Goal: Information Seeking & Learning: Learn about a topic

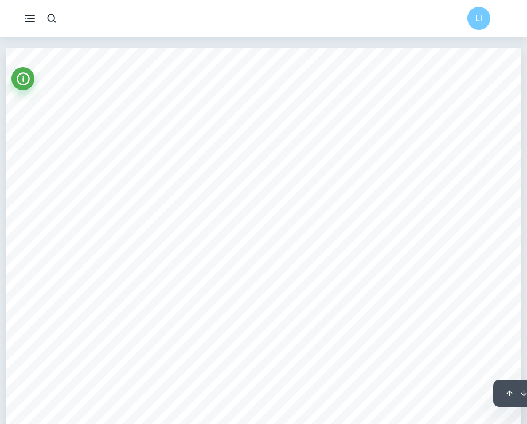
scroll to position [1730, 0]
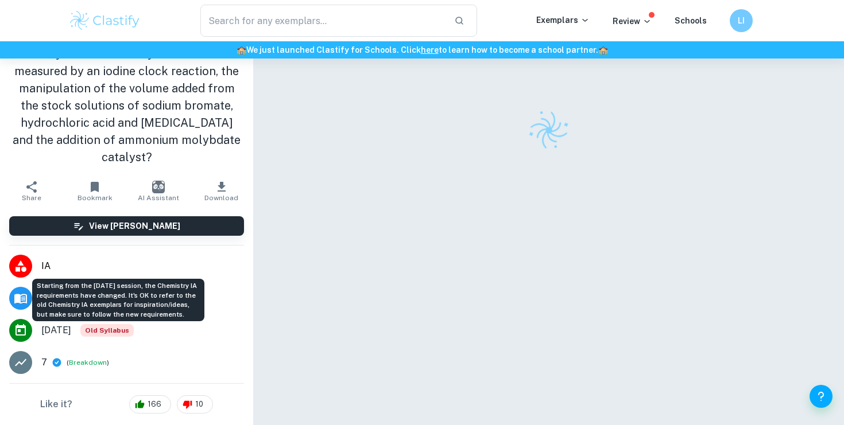
scroll to position [192, 0]
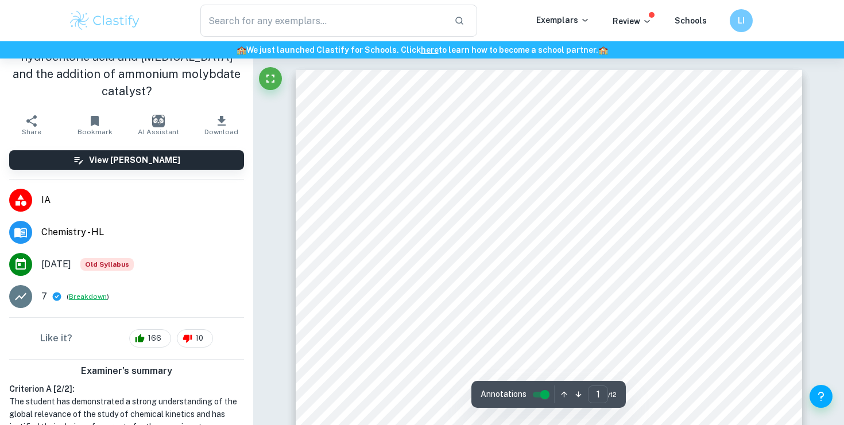
click at [85, 300] on button "Breakdown" at bounding box center [88, 297] width 38 height 10
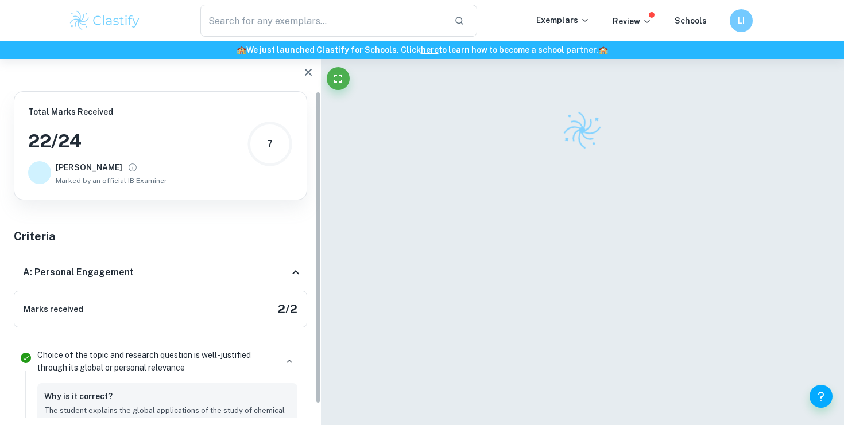
scroll to position [0, 0]
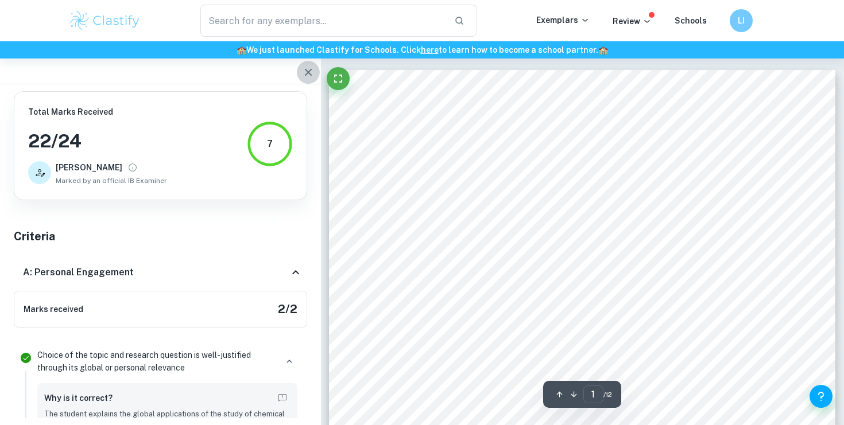
click at [301, 74] on icon "button" at bounding box center [308, 72] width 14 height 14
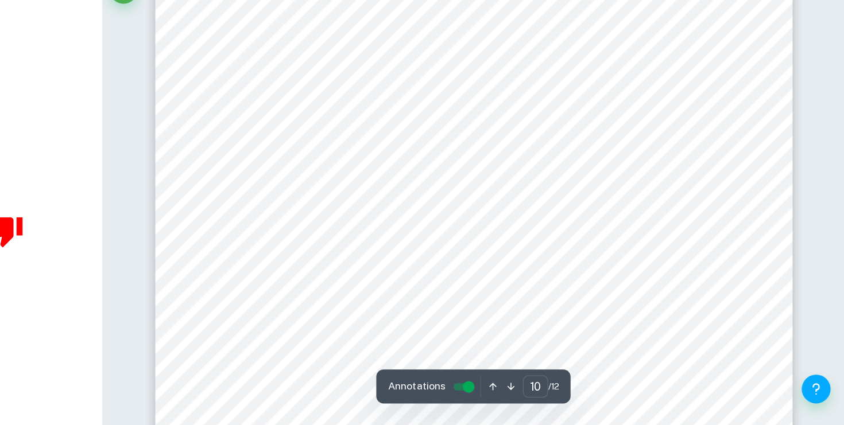
scroll to position [6146, 0]
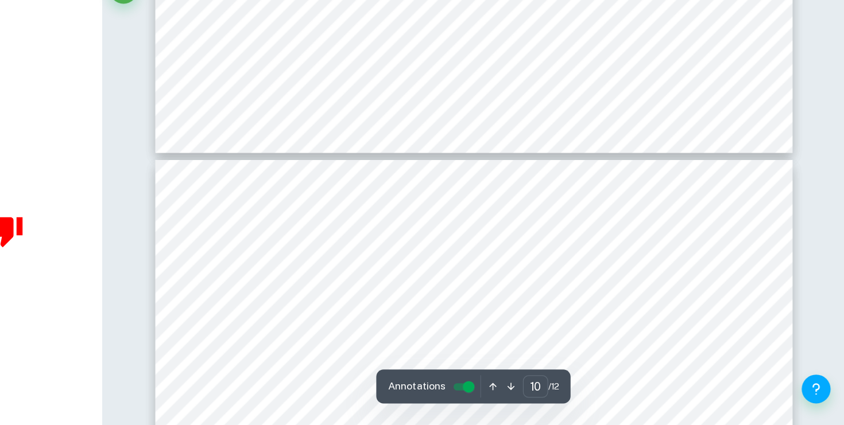
type input "11"
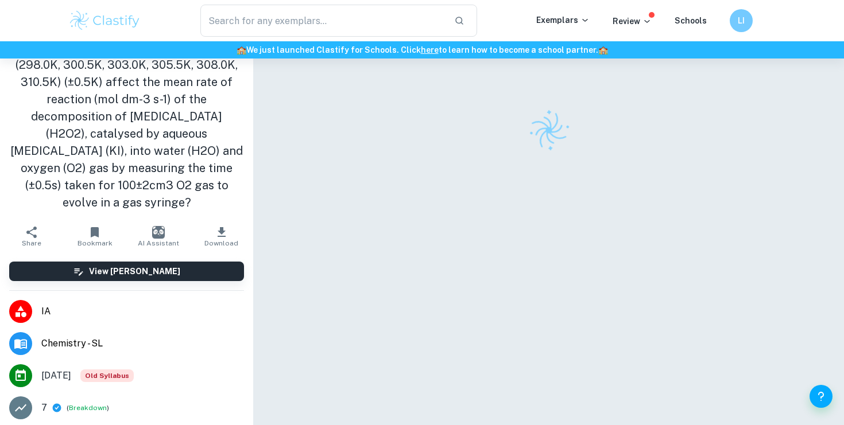
scroll to position [33, 0]
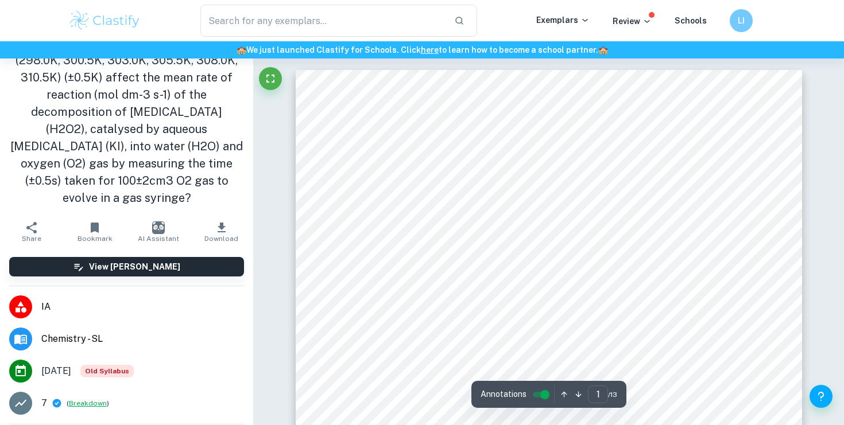
click at [92, 402] on button "Breakdown" at bounding box center [88, 403] width 38 height 10
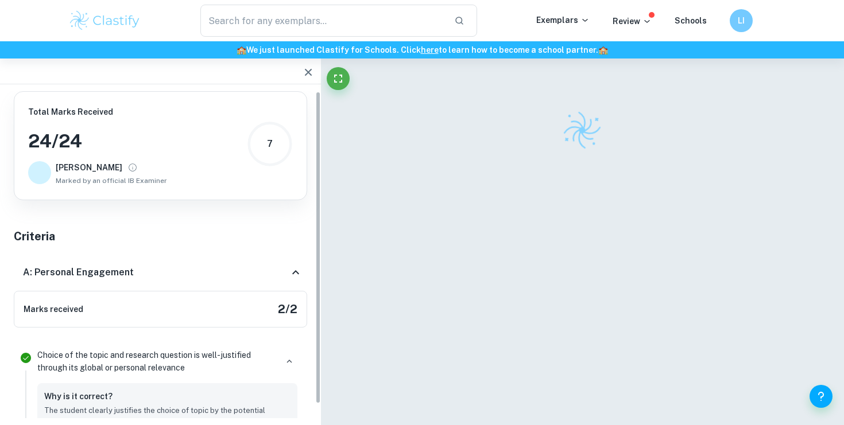
scroll to position [0, 0]
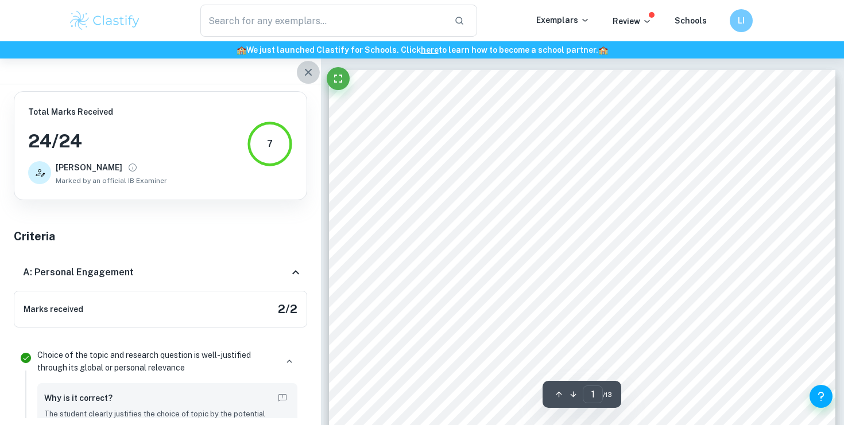
click at [302, 70] on icon "button" at bounding box center [308, 72] width 14 height 14
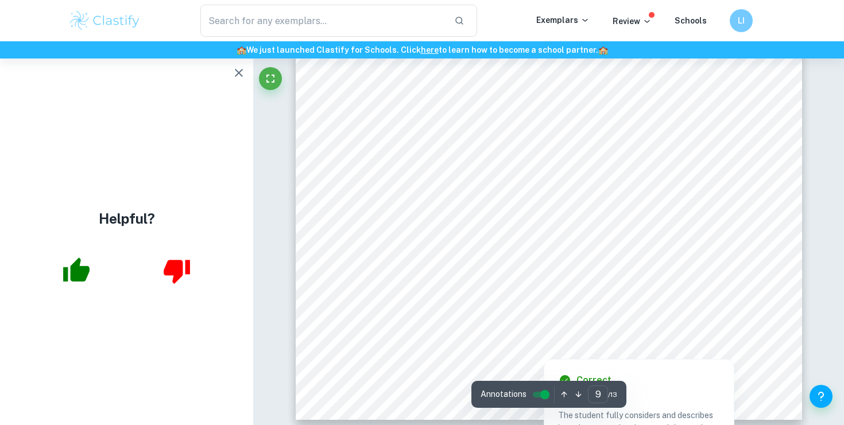
scroll to position [6224, 0]
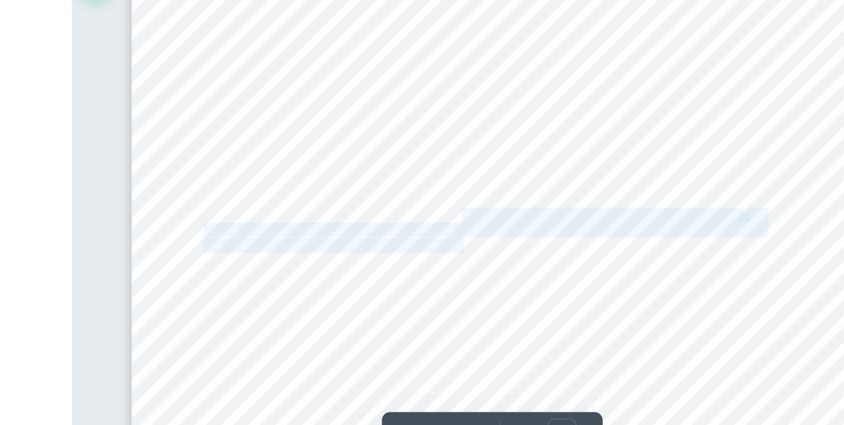
drag, startPoint x: 525, startPoint y: 244, endPoint x: 525, endPoint y: 262, distance: 17.8
click at [525, 262] on div "9 Graph 1: The exponential relation between the temperature (±0.5K) (x-axis) an…" at bounding box center [549, 61] width 506 height 716
click at [525, 262] on span "relative uncertainty in the time measured. To improve the reliability of the tr…" at bounding box center [543, 263] width 394 height 9
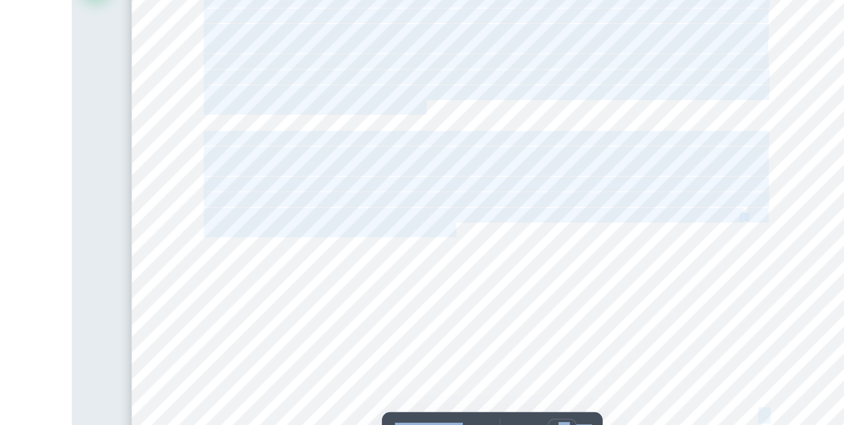
drag, startPoint x: 477, startPoint y: 241, endPoint x: 525, endPoint y: 248, distance: 48.7
click at [525, 249] on span "evolved at a much greater rate meaning that the time was significantly reduced …" at bounding box center [543, 253] width 394 height 9
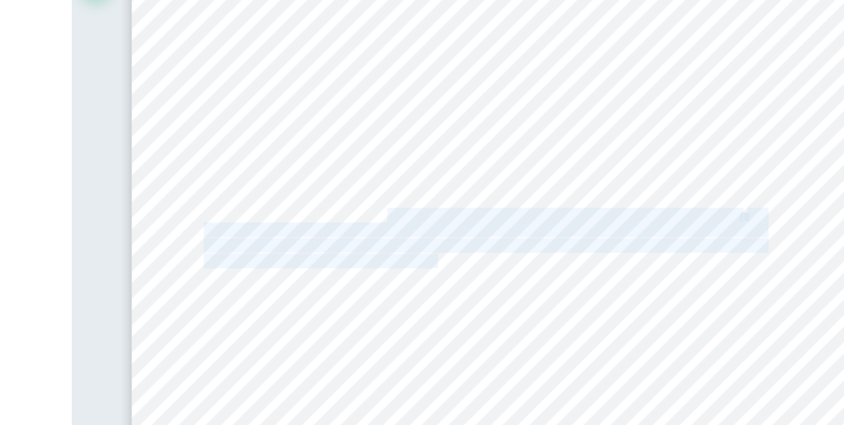
drag, startPoint x: 475, startPoint y: 242, endPoint x: 512, endPoint y: 270, distance: 46.6
click at [512, 270] on div "9 Graph 1: The exponential relation between the temperature (±0.5K) (x-axis) an…" at bounding box center [549, 61] width 506 height 716
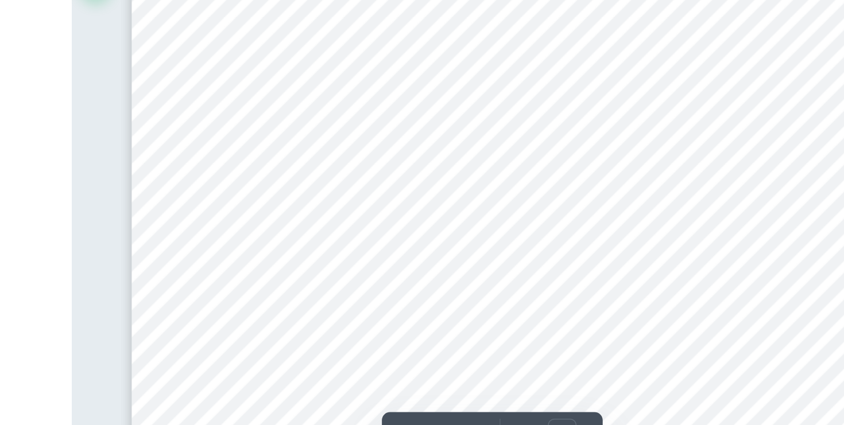
click at [774, 253] on div "9 Graph 1: The exponential relation between the temperature (±0.5K) (x-axis) an…" at bounding box center [549, 61] width 506 height 716
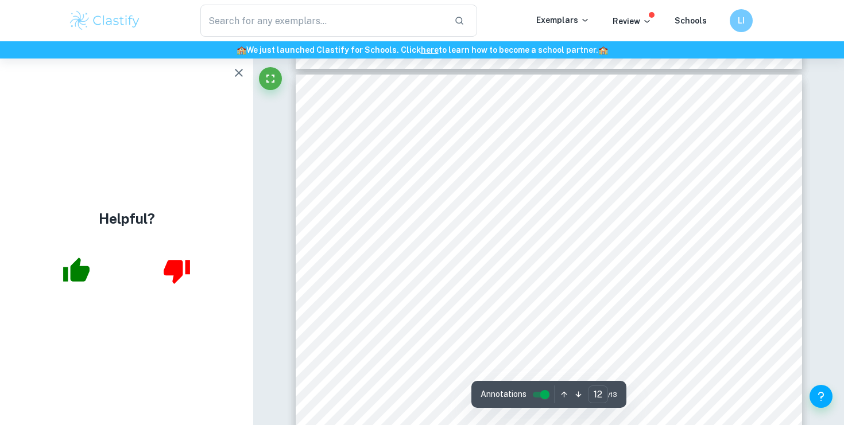
scroll to position [8689, 0]
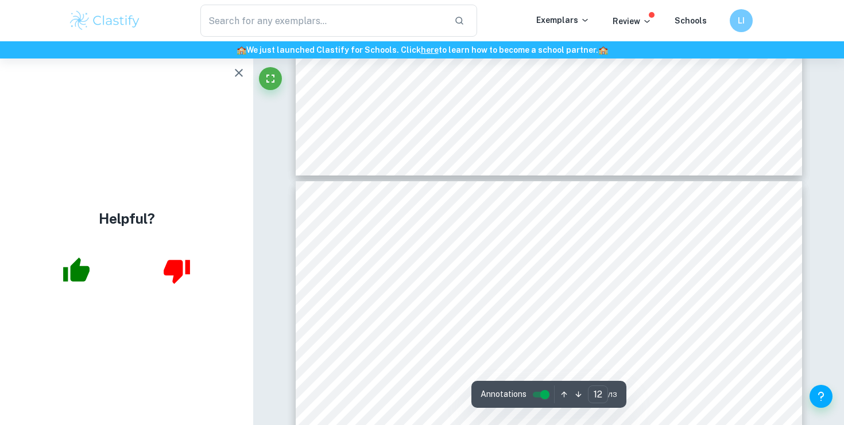
type input "13"
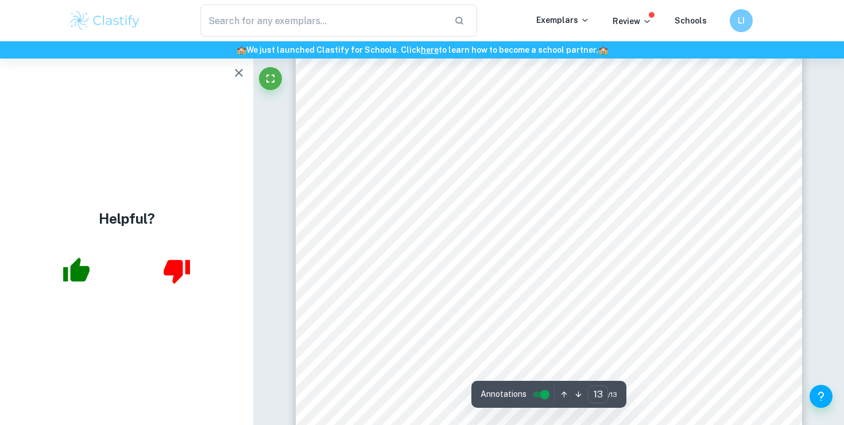
scroll to position [8964, 0]
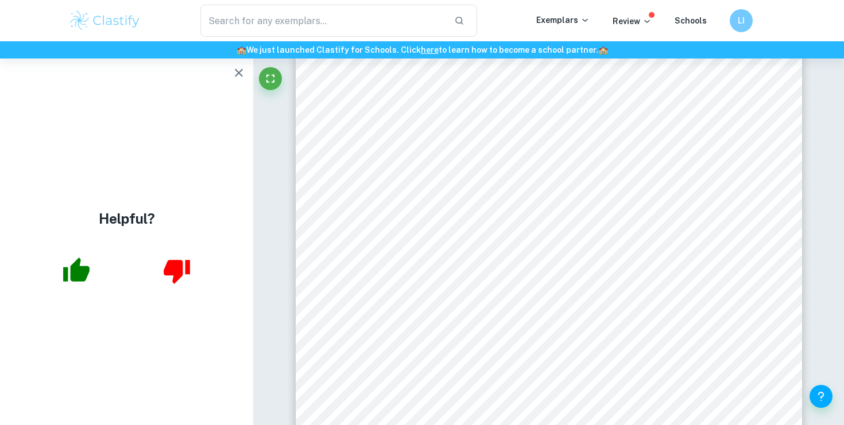
click at [242, 78] on icon "button" at bounding box center [239, 73] width 14 height 14
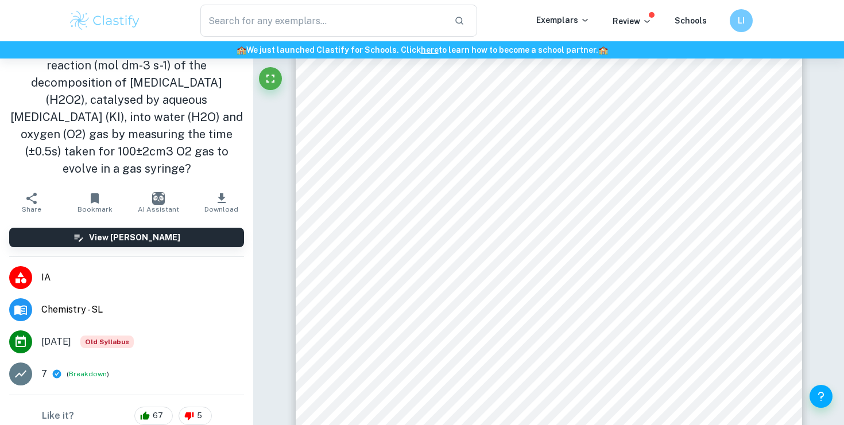
scroll to position [71, 0]
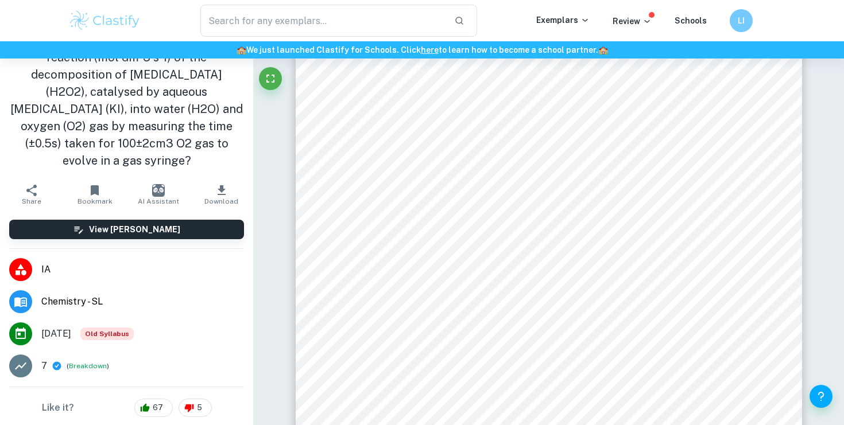
click at [82, 372] on div "7 ( Breakdown )" at bounding box center [142, 366] width 203 height 14
click at [85, 364] on button "Breakdown" at bounding box center [88, 366] width 38 height 10
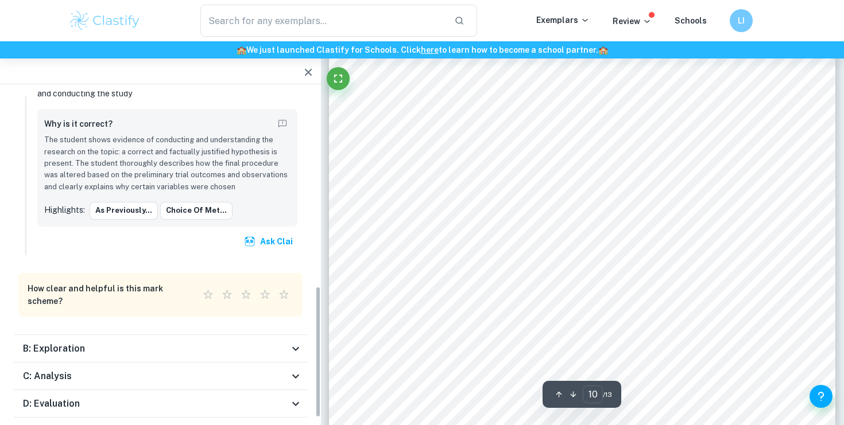
scroll to position [486, 0]
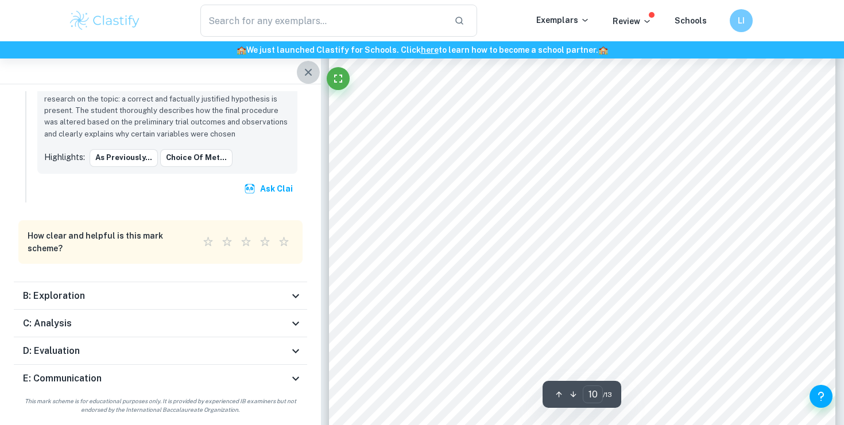
click at [303, 70] on icon "button" at bounding box center [308, 72] width 14 height 14
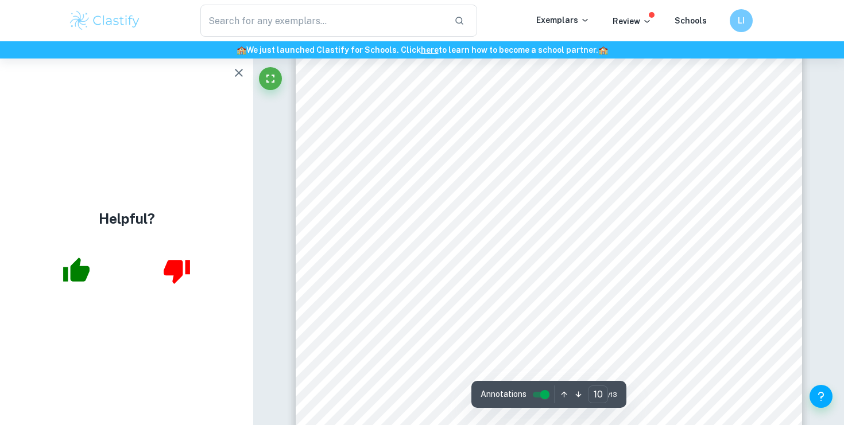
scroll to position [6358, 0]
click at [236, 71] on icon "button" at bounding box center [239, 73] width 8 height 8
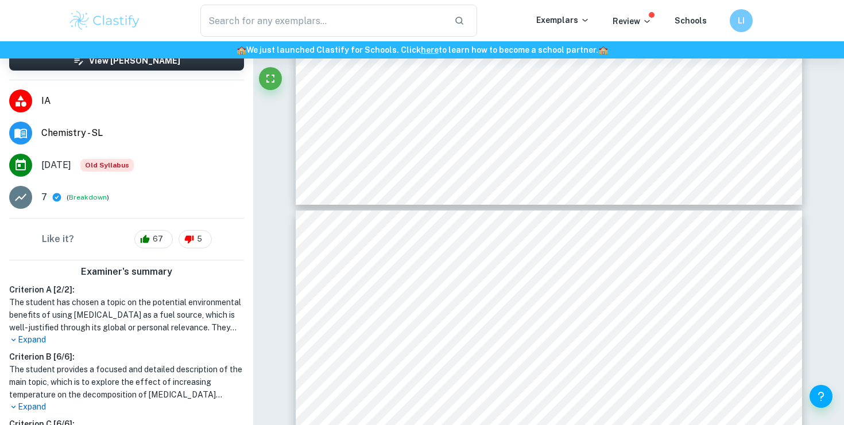
scroll to position [261, 0]
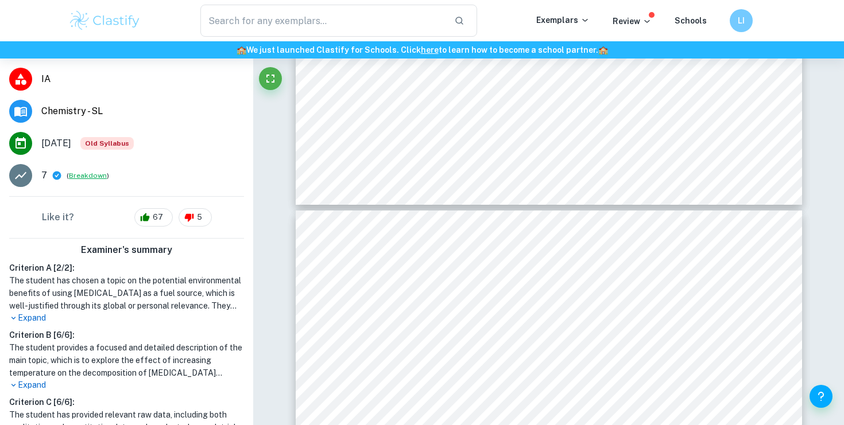
click at [77, 178] on button "Breakdown" at bounding box center [88, 175] width 38 height 10
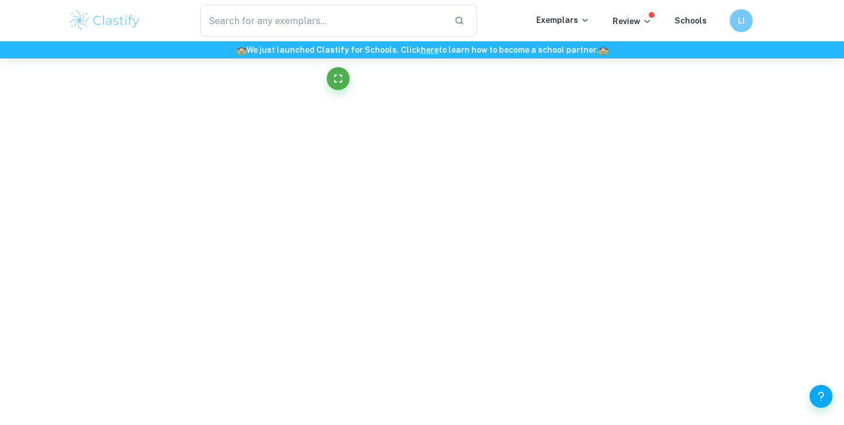
scroll to position [0, 0]
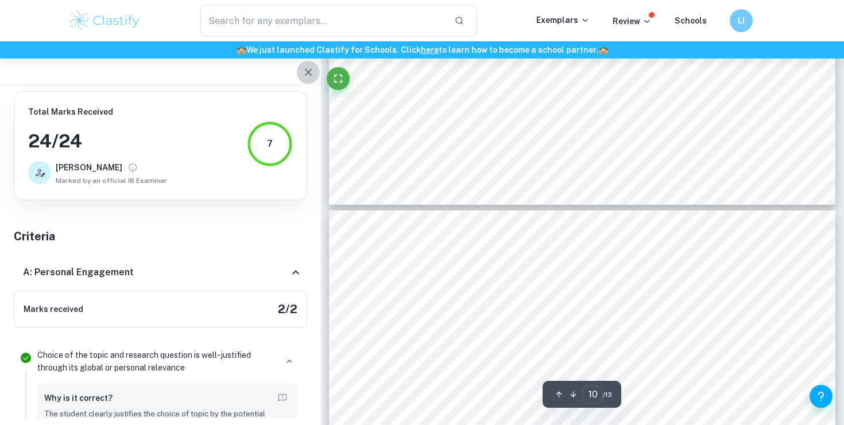
click at [301, 67] on icon "button" at bounding box center [308, 72] width 14 height 14
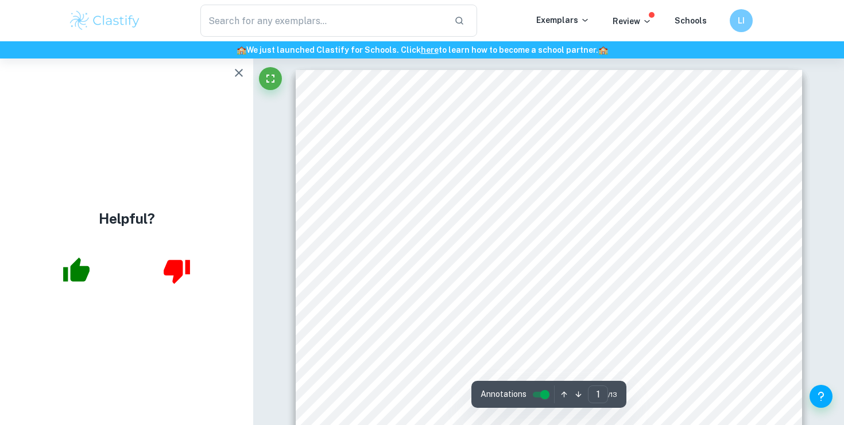
drag, startPoint x: 667, startPoint y: 152, endPoint x: 668, endPoint y: 135, distance: 16.1
click at [668, 135] on div "1 An investigation into the effect of increasing the temperature on the rate of…" at bounding box center [549, 428] width 506 height 716
click at [668, 135] on span "An investigation into the effect of increasing the temperature on the rate of r…" at bounding box center [543, 137] width 358 height 9
click at [456, 290] on span "of a catalyst at room temperature [6]; however, there are many chemical compoun…" at bounding box center [543, 290] width 394 height 9
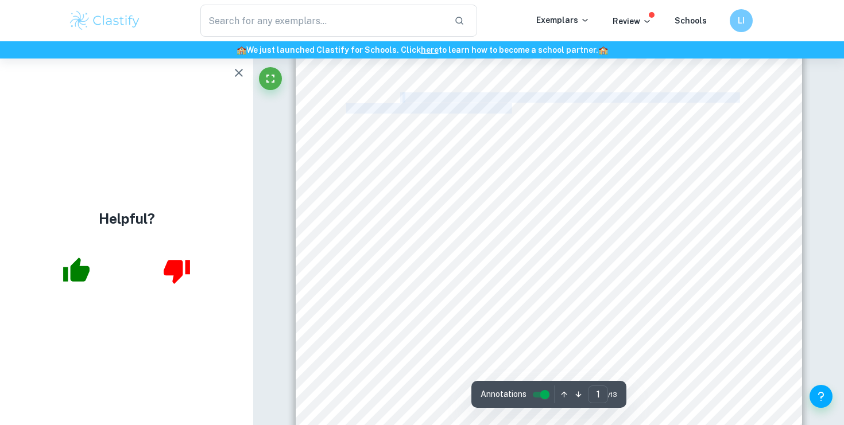
drag, startPoint x: 400, startPoint y: 96, endPoint x: 513, endPoint y: 113, distance: 114.3
click at [513, 112] on div "1 An investigation into the effect of increasing the temperature on the rate of…" at bounding box center [549, 302] width 506 height 716
click at [511, 88] on div "1 An investigation into the effect of increasing the temperature on the rate of…" at bounding box center [549, 302] width 506 height 716
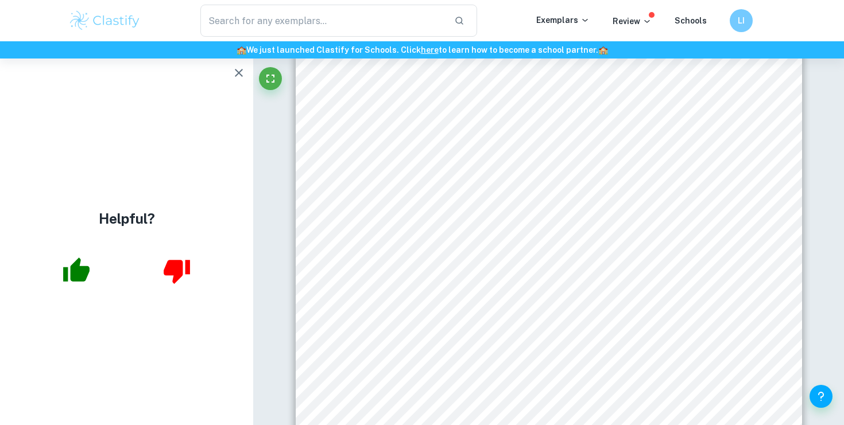
click at [511, 90] on div "1 An investigation into the effect of increasing the temperature on the rate of…" at bounding box center [549, 302] width 506 height 716
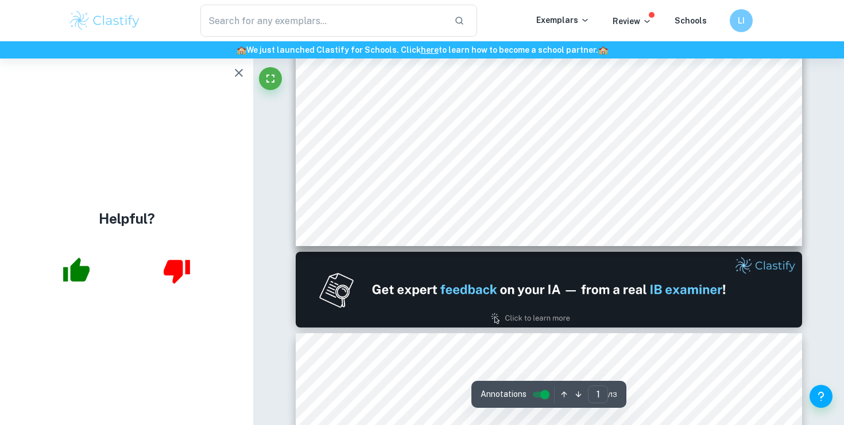
scroll to position [535, 0]
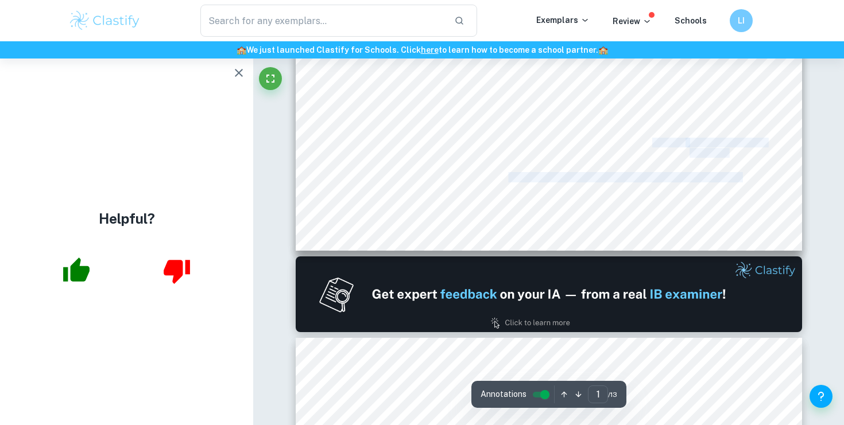
drag, startPoint x: 511, startPoint y: 177, endPoint x: 511, endPoint y: 186, distance: 9.2
drag, startPoint x: 514, startPoint y: 172, endPoint x: 509, endPoint y: 183, distance: 11.3
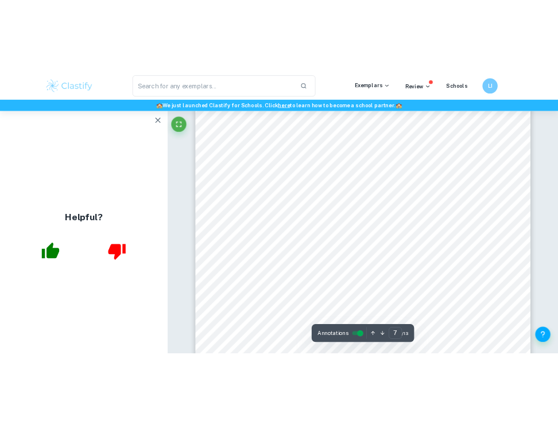
scroll to position [4770, 0]
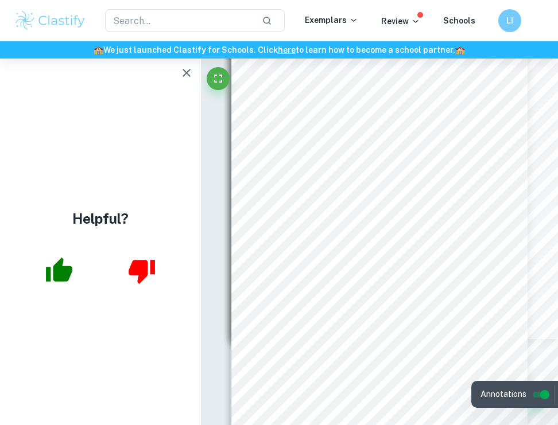
click at [496, 188] on span "meaning that no further" at bounding box center [474, 190] width 46 height 5
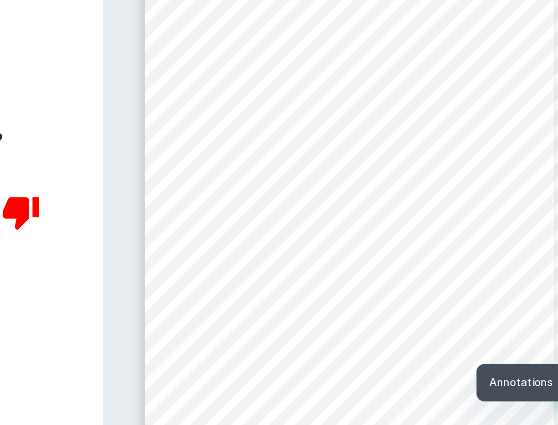
scroll to position [29, 0]
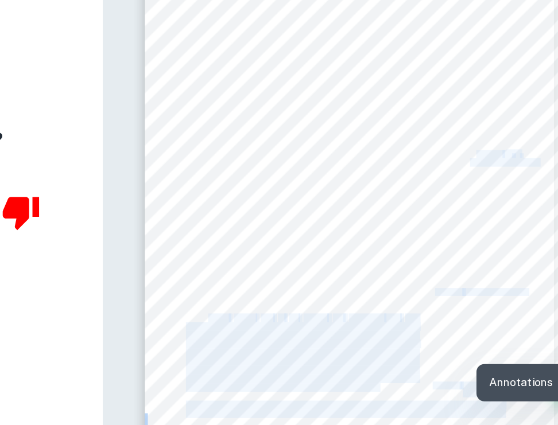
drag, startPoint x: 261, startPoint y: 343, endPoint x: 277, endPoint y: 347, distance: 17.3
click at [277, 347] on div "1 An investigation into the effect of increasing the temperature on the rate of…" at bounding box center [379, 250] width 296 height 418
click at [277, 347] on span "concentration," at bounding box center [276, 348] width 31 height 6
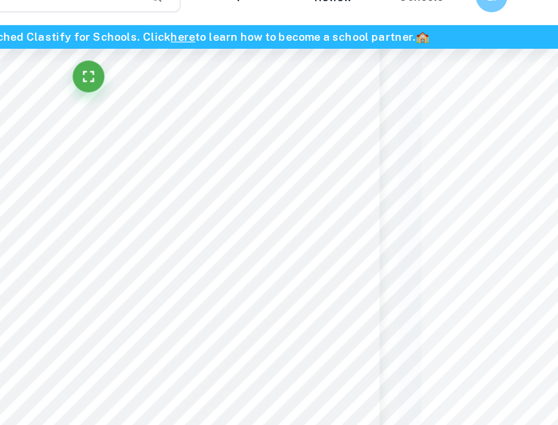
scroll to position [134, 98]
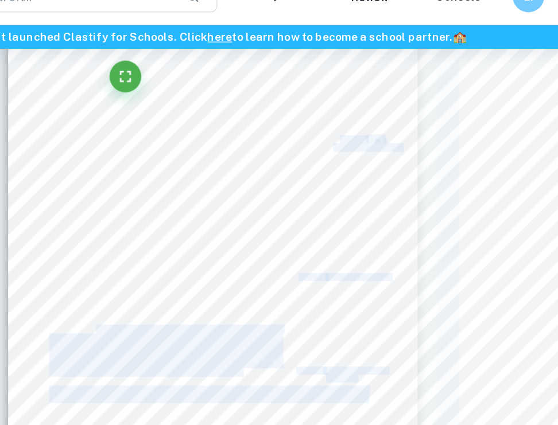
drag, startPoint x: 161, startPoint y: 236, endPoint x: 196, endPoint y: 261, distance: 42.7
click at [196, 261] on div "1 An investigation into the effect of increasing the temperature on the rate of…" at bounding box center [281, 145] width 296 height 418
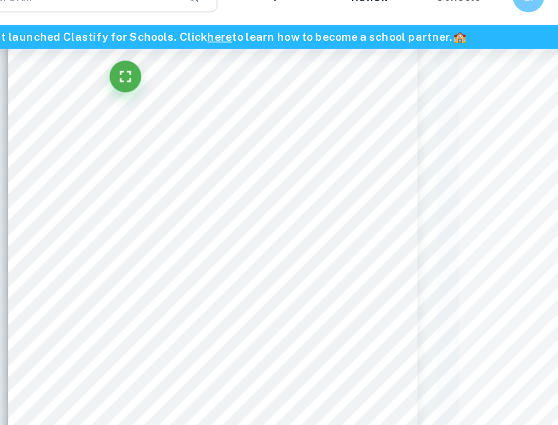
click at [196, 261] on span "373K temperature range [3, 11]. Graphically, if the temperature (x-axis)" at bounding box center [247, 262] width 169 height 6
click at [195, 261] on span "373K temperature range [3, 11]. Graphically, if the temperature (x-axis)" at bounding box center [247, 262] width 169 height 6
click at [192, 259] on span "373K temperature range [3, 11]. Graphically, if the temperature (x-axis)" at bounding box center [247, 262] width 169 height 6
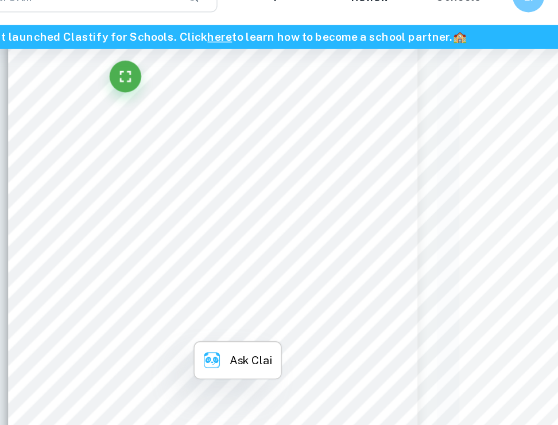
click at [192, 259] on span "373K temperature range [3, 11]. Graphically, if the temperature (x-axis)" at bounding box center [247, 262] width 169 height 6
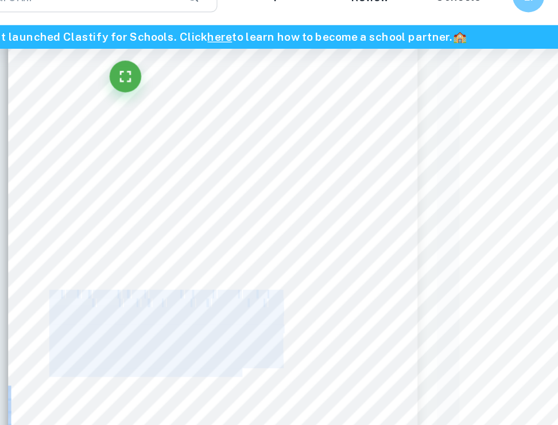
drag, startPoint x: 163, startPoint y: 235, endPoint x: 303, endPoint y: 291, distance: 150.9
click at [303, 291] on div "1 An investigation into the effect of increasing the temperature on the rate of…" at bounding box center [281, 145] width 296 height 418
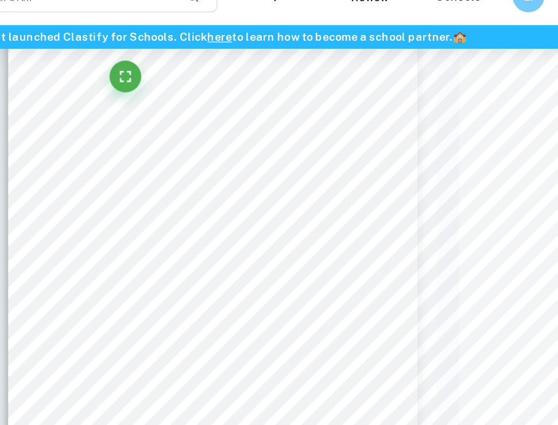
click at [303, 291] on div "1 An investigation into the effect of increasing the temperature on the rate of…" at bounding box center [281, 145] width 296 height 418
drag, startPoint x: 302, startPoint y: 292, endPoint x: 263, endPoint y: 271, distance: 44.2
click at [281, 285] on div "1 An investigation into the effect of increasing the temperature on the rate of…" at bounding box center [281, 145] width 296 height 418
click at [258, 272] on span "then the relationship between temperature and rate of reaction must clearly be" at bounding box center [247, 274] width 168 height 6
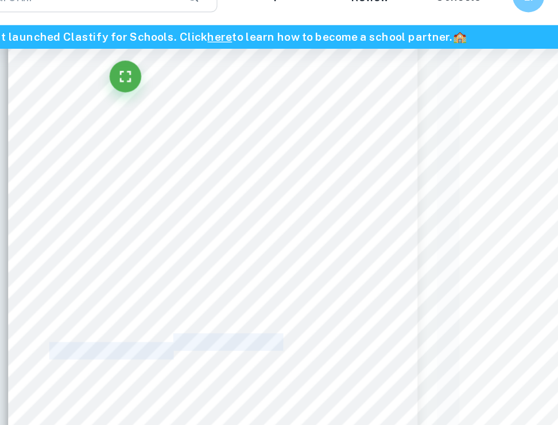
drag, startPoint x: 252, startPoint y: 269, endPoint x: 253, endPoint y: 282, distance: 12.6
click at [253, 282] on div "1 An investigation into the effect of increasing the temperature on the rate of…" at bounding box center [281, 145] width 296 height 418
click at [253, 282] on span "exponential. Although [3] does not refer to a specific catalyst, it is expected" at bounding box center [247, 281] width 168 height 6
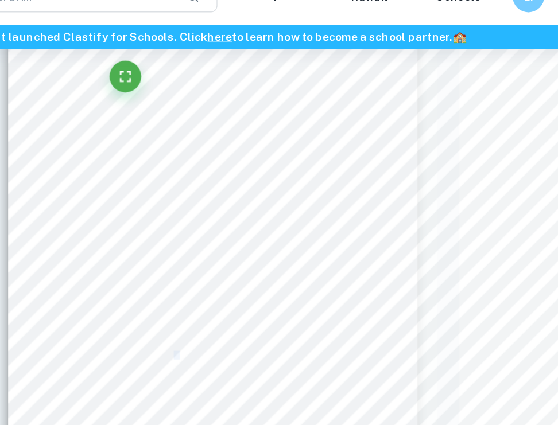
click at [252, 282] on span "exponential. Although [3] does not refer to a specific catalyst, it is expected" at bounding box center [247, 281] width 168 height 6
click at [251, 284] on span "that with the addition of KI, the relation will still be exponential but may be" at bounding box center [247, 287] width 168 height 6
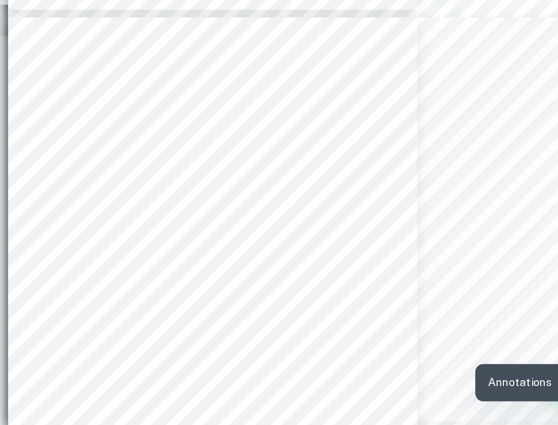
scroll to position [929, 98]
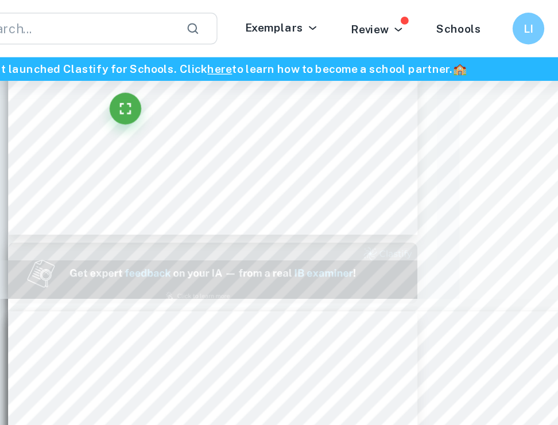
type input "1"
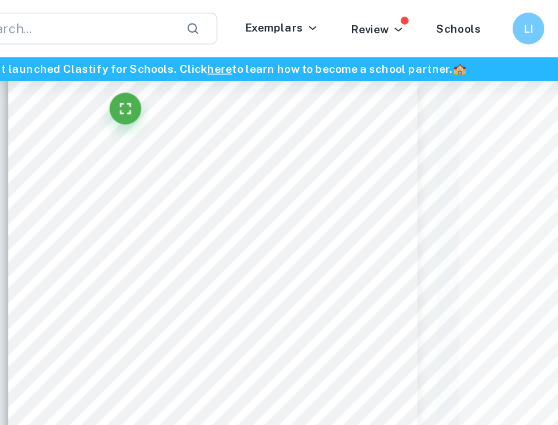
scroll to position [45, 98]
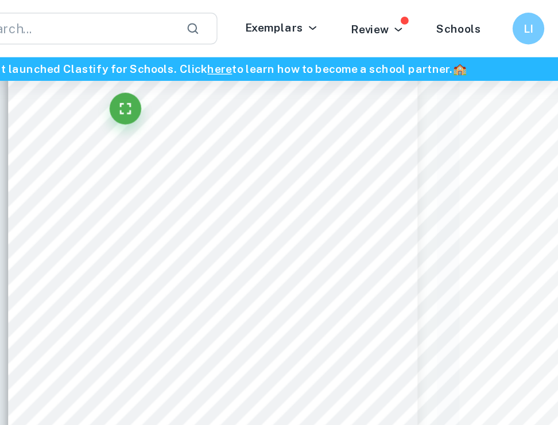
click at [250, 110] on div "1 An investigation into the effect of increasing the temperature on the rate of…" at bounding box center [281, 234] width 296 height 418
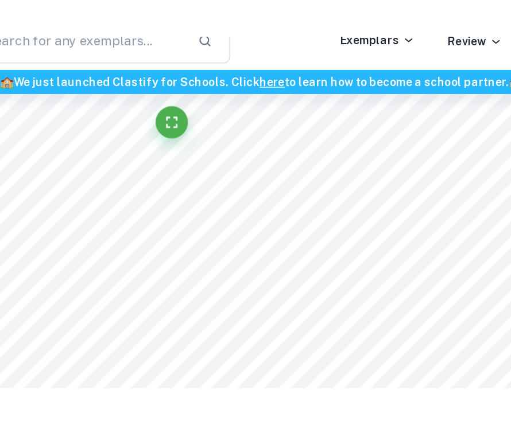
scroll to position [11, 0]
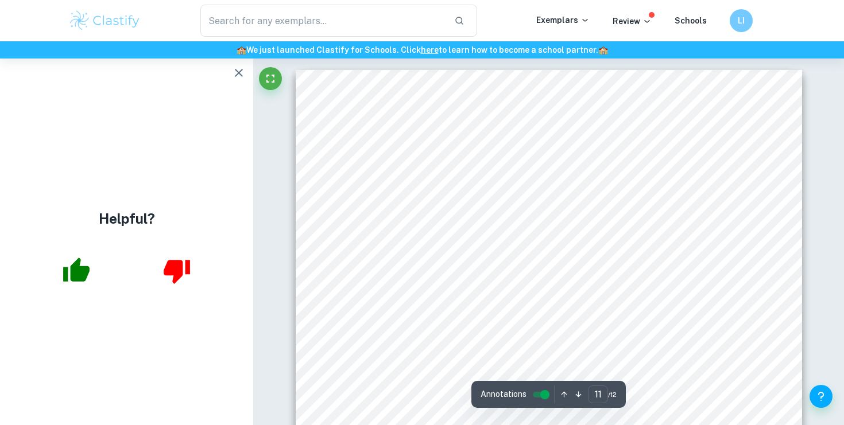
scroll to position [6659, 0]
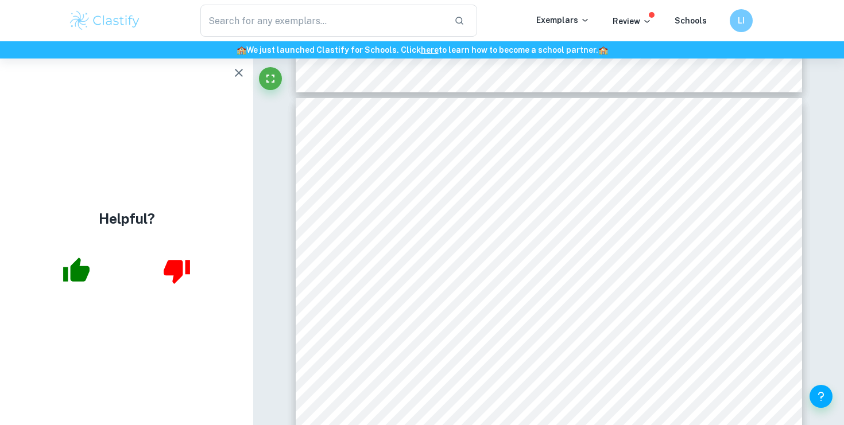
click at [336, 240] on div "4.2 Evaluation: There were several procedural strengths that should be acknowle…" at bounding box center [549, 425] width 506 height 655
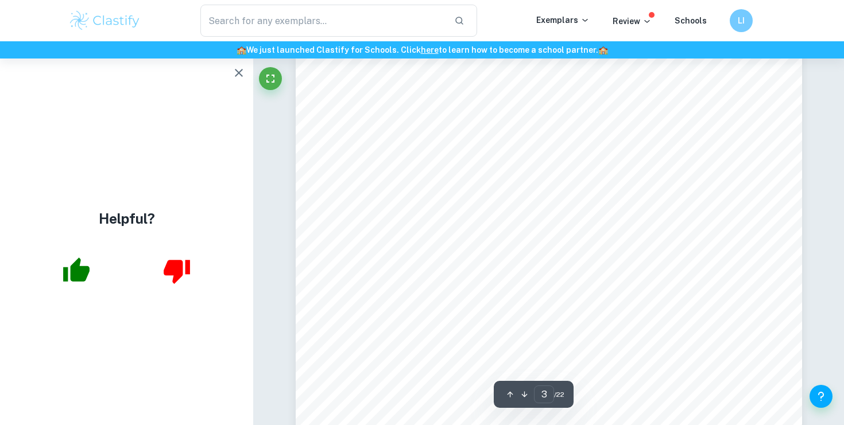
scroll to position [1256, 0]
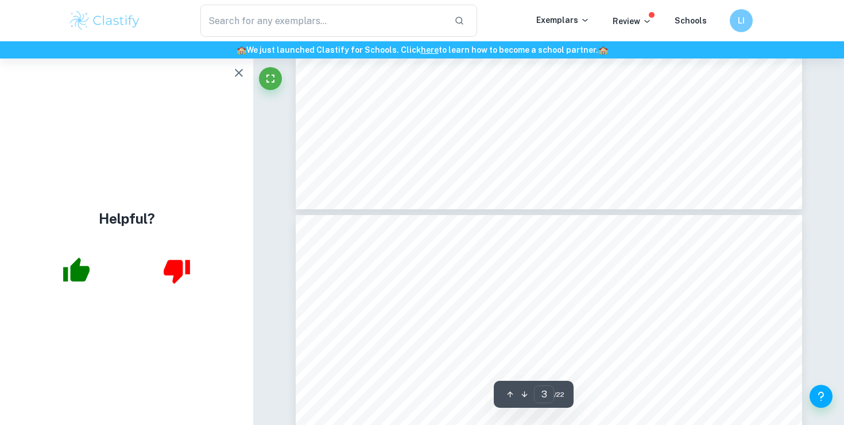
click at [240, 64] on button "button" at bounding box center [238, 72] width 23 height 23
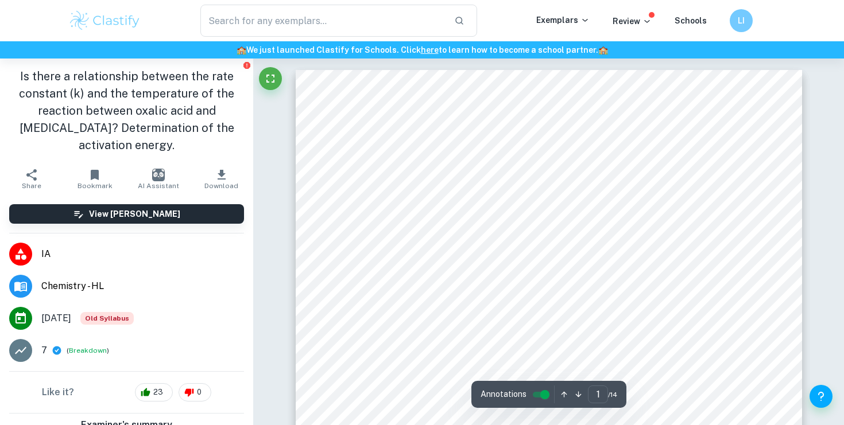
scroll to position [76, 0]
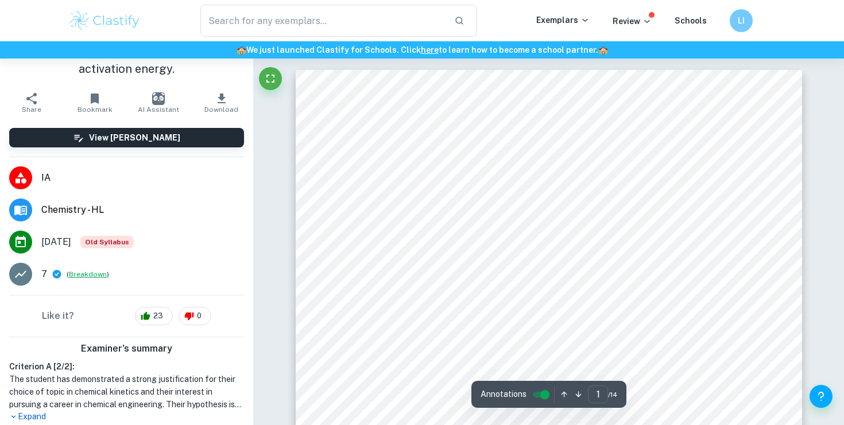
click at [71, 274] on button "Breakdown" at bounding box center [88, 274] width 38 height 10
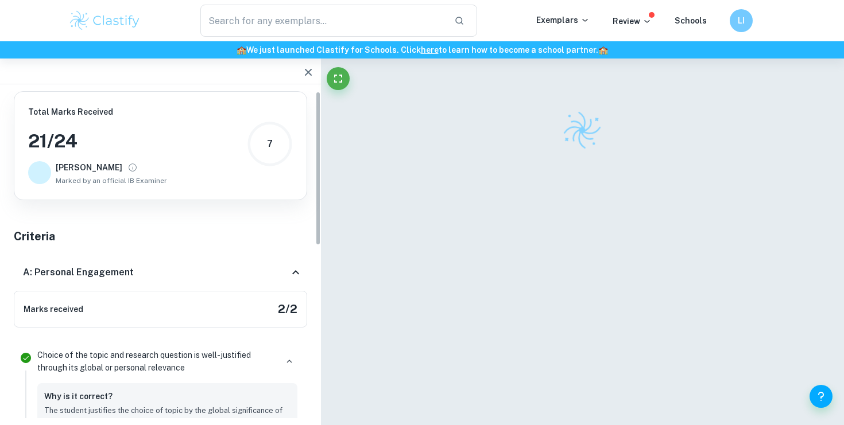
scroll to position [0, 0]
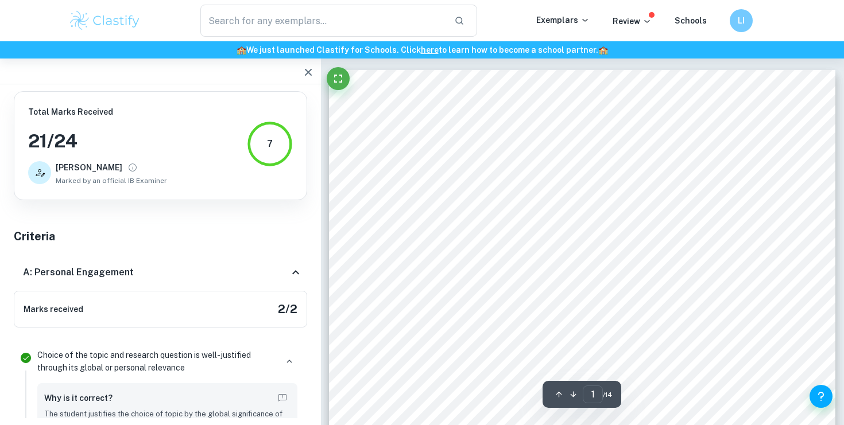
click at [294, 81] on div at bounding box center [160, 72] width 321 height 26
click at [301, 72] on icon "button" at bounding box center [308, 72] width 14 height 14
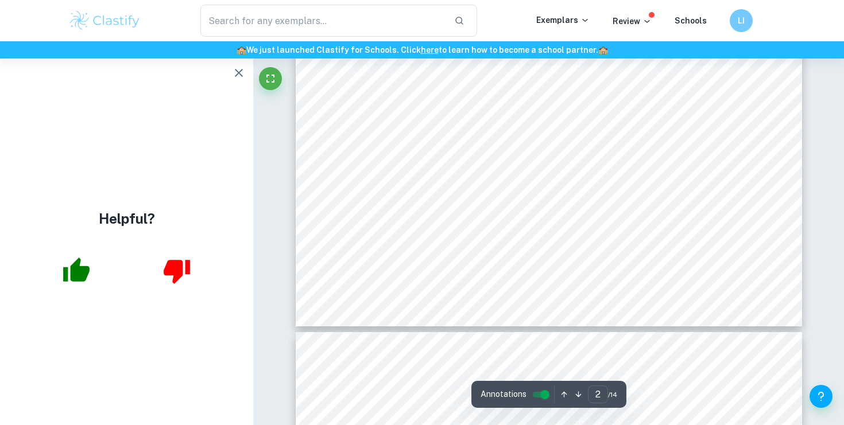
scroll to position [1506, 0]
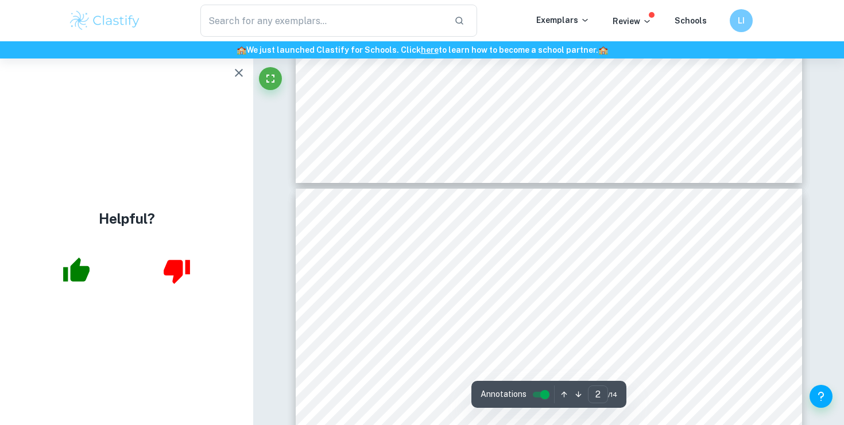
type input "3"
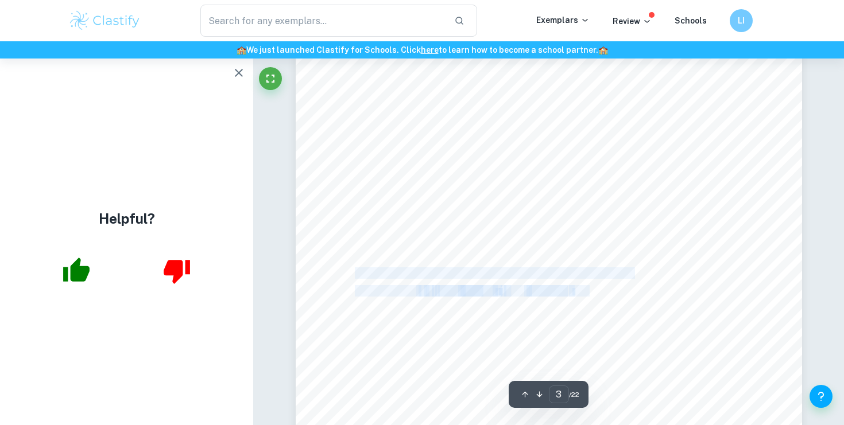
drag, startPoint x: 356, startPoint y: 273, endPoint x: 575, endPoint y: 289, distance: 219.8
click at [575, 289] on div "Introduction Chemical reactions are affected and influenced by several factors …" at bounding box center [549, 165] width 506 height 655
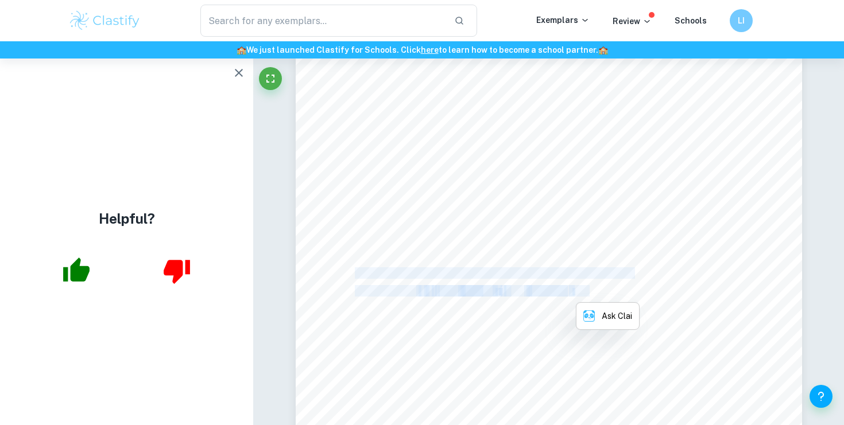
click at [575, 289] on span "1." at bounding box center [574, 292] width 5 height 7
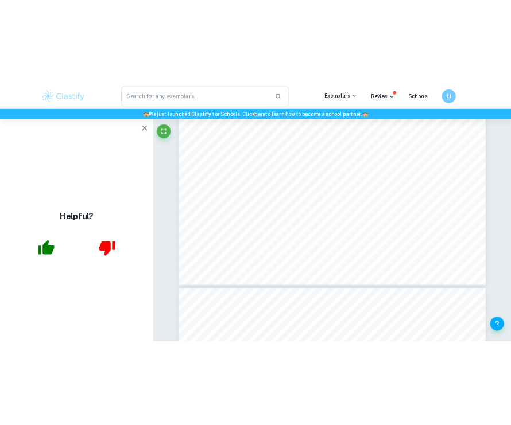
scroll to position [1730, 0]
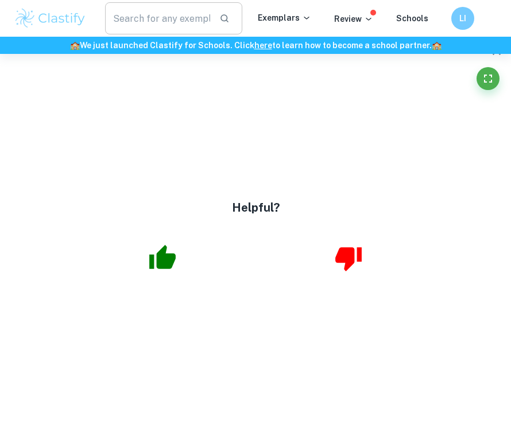
type input "3"
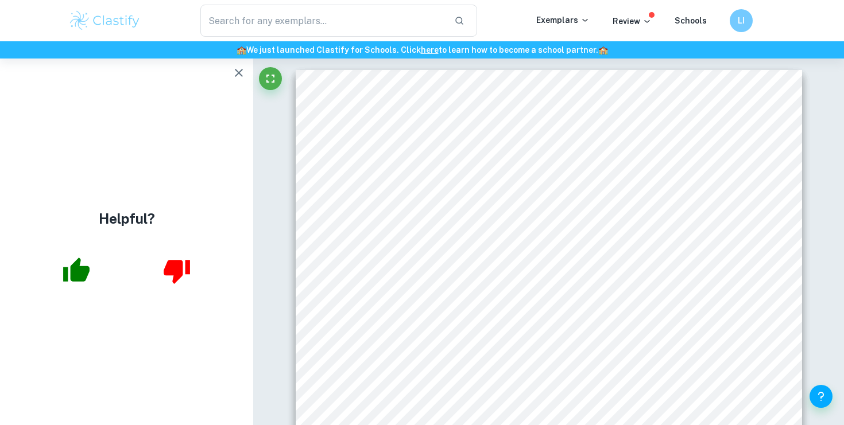
scroll to position [6659, 0]
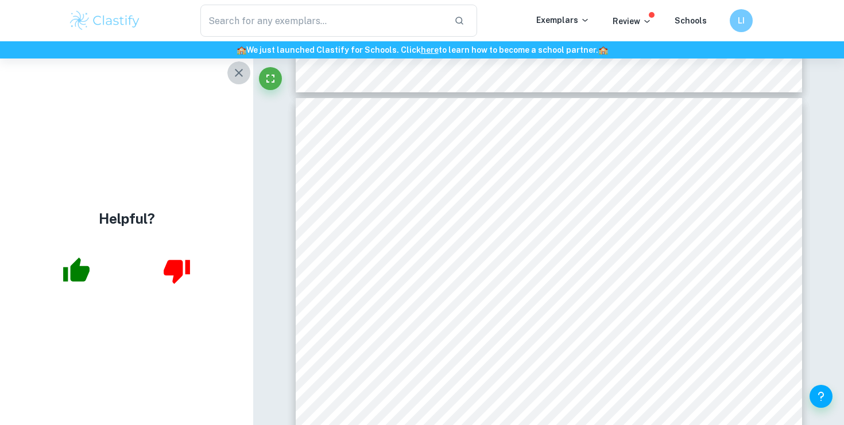
click at [242, 68] on icon "button" at bounding box center [239, 73] width 14 height 14
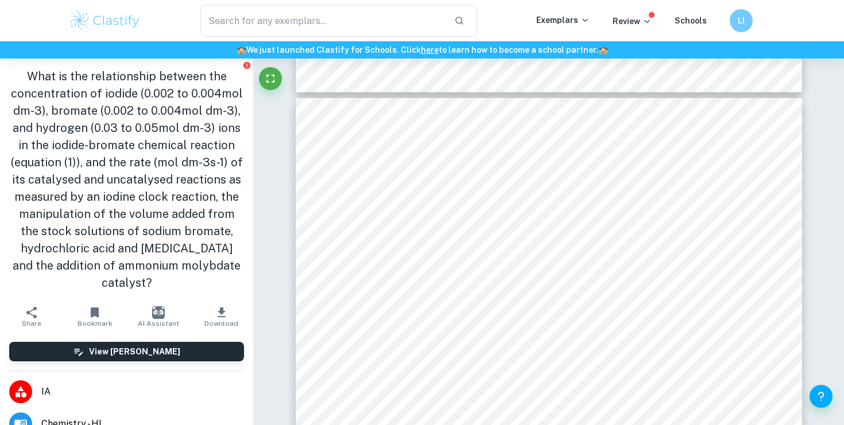
click at [228, 221] on h1 "What is the relationship between the concentration of iodide (0.002 to 0.004mol…" at bounding box center [126, 180] width 235 height 224
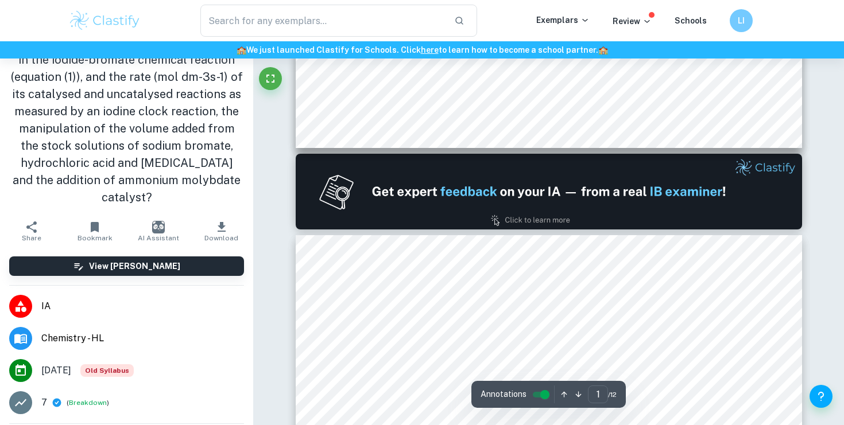
scroll to position [656, 0]
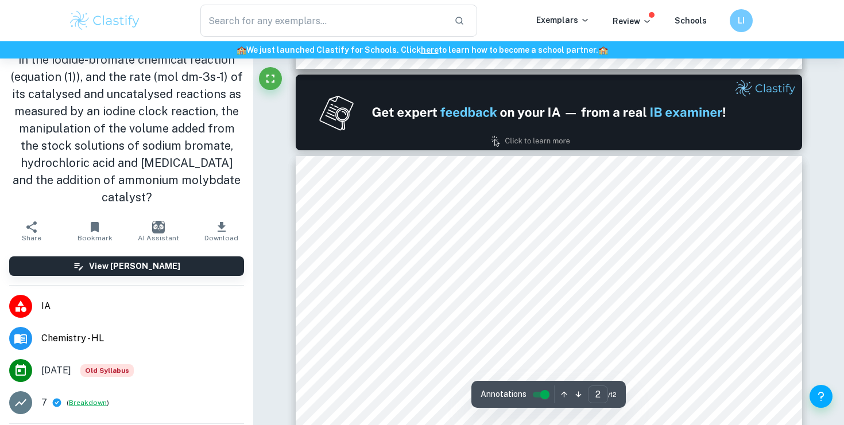
click at [89, 403] on button "Breakdown" at bounding box center [88, 403] width 38 height 10
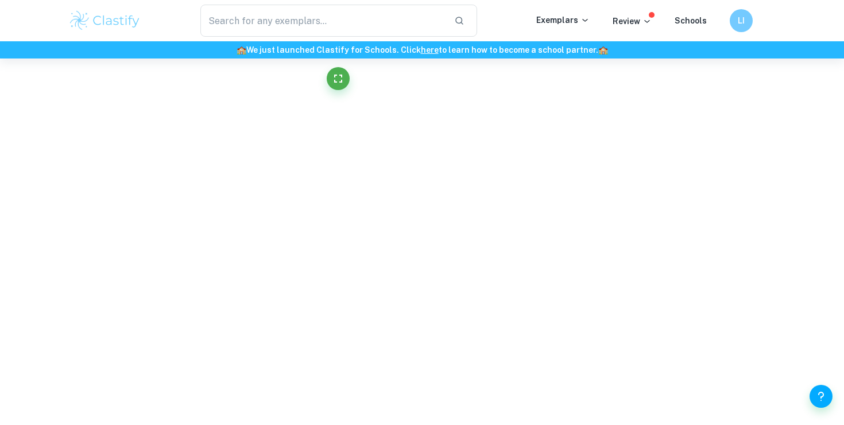
scroll to position [0, 0]
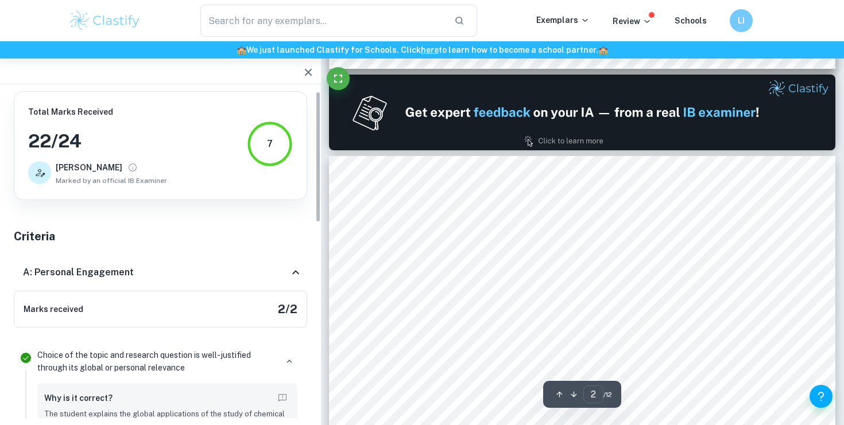
click at [308, 73] on icon "button" at bounding box center [308, 72] width 14 height 14
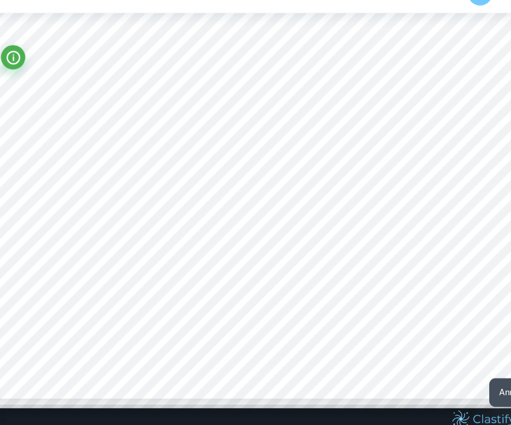
scroll to position [552, 3]
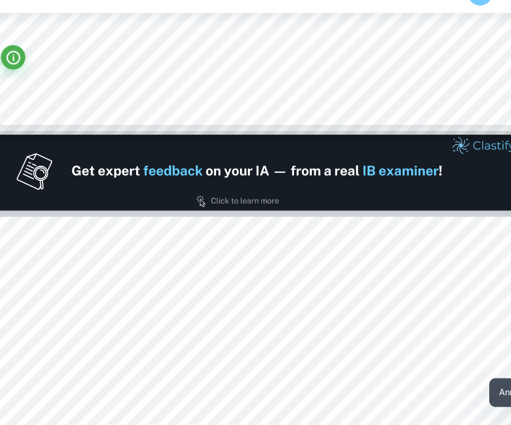
type input "2"
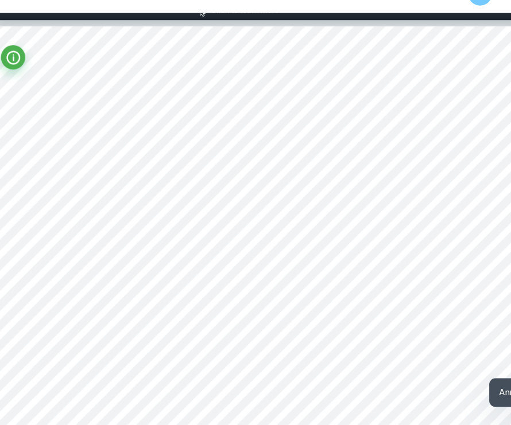
scroll to position [769, 3]
